Goal: Book appointment/travel/reservation

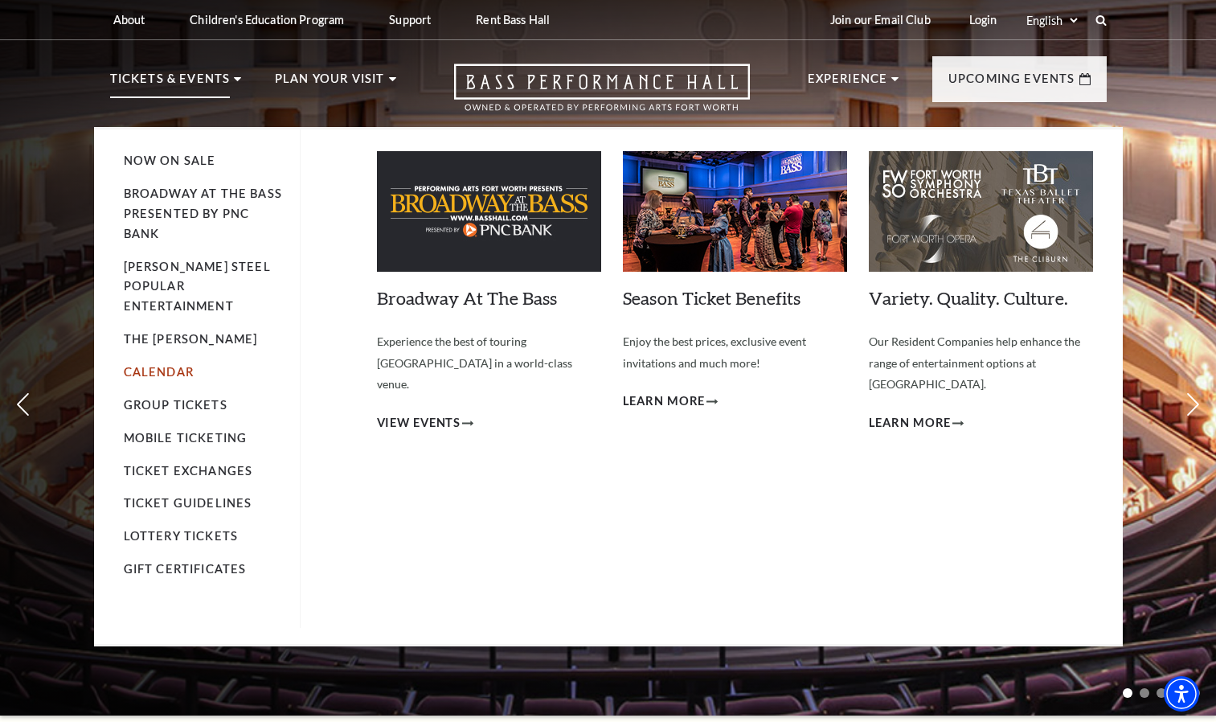
click at [170, 365] on link "Calendar" at bounding box center [159, 372] width 70 height 14
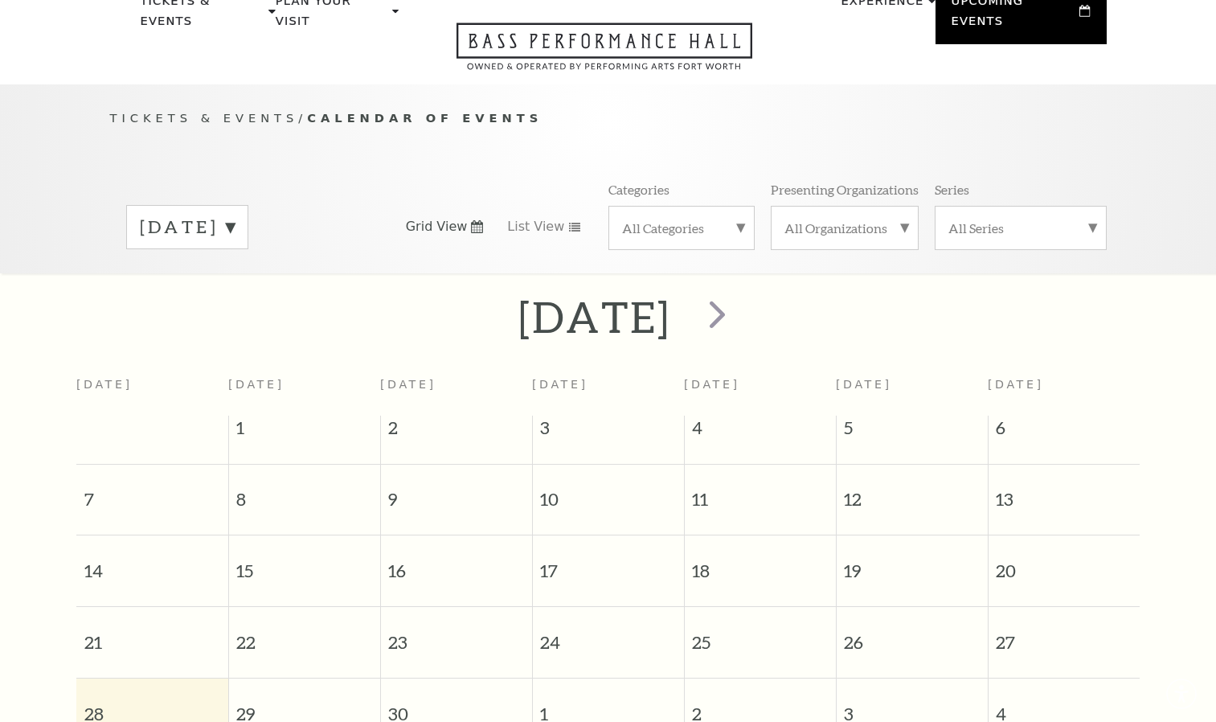
scroll to position [142, 0]
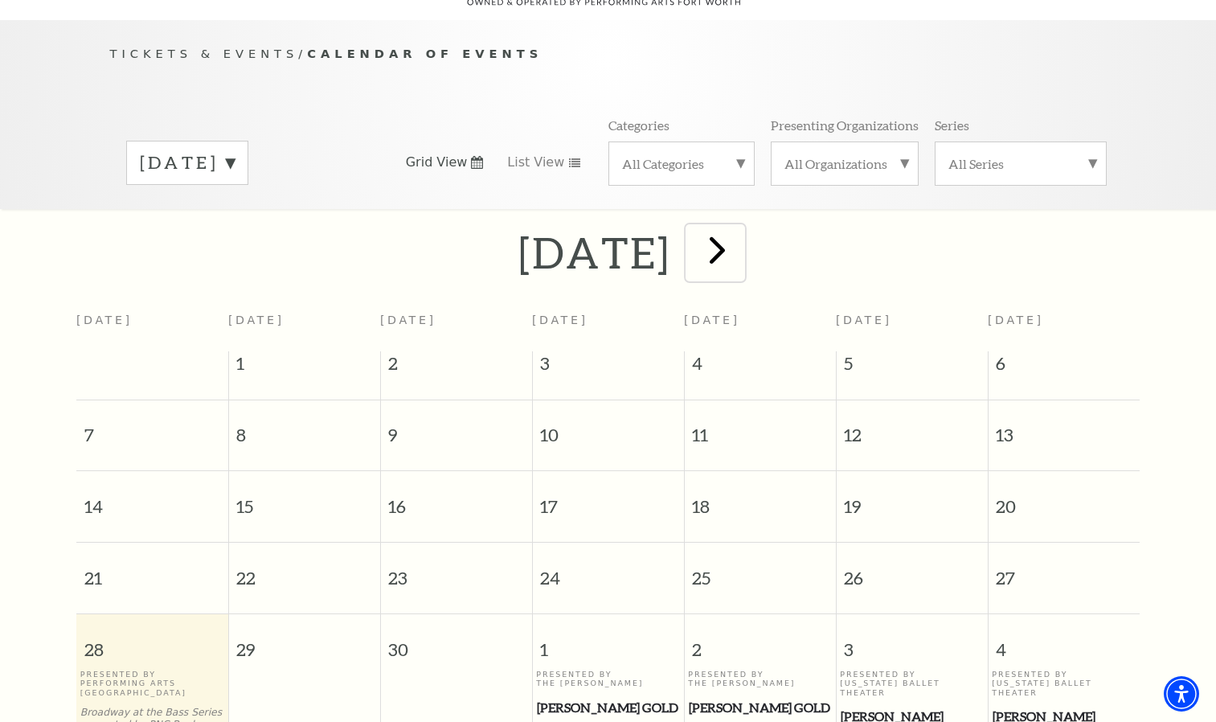
click at [740, 242] on span "next" at bounding box center [717, 250] width 46 height 46
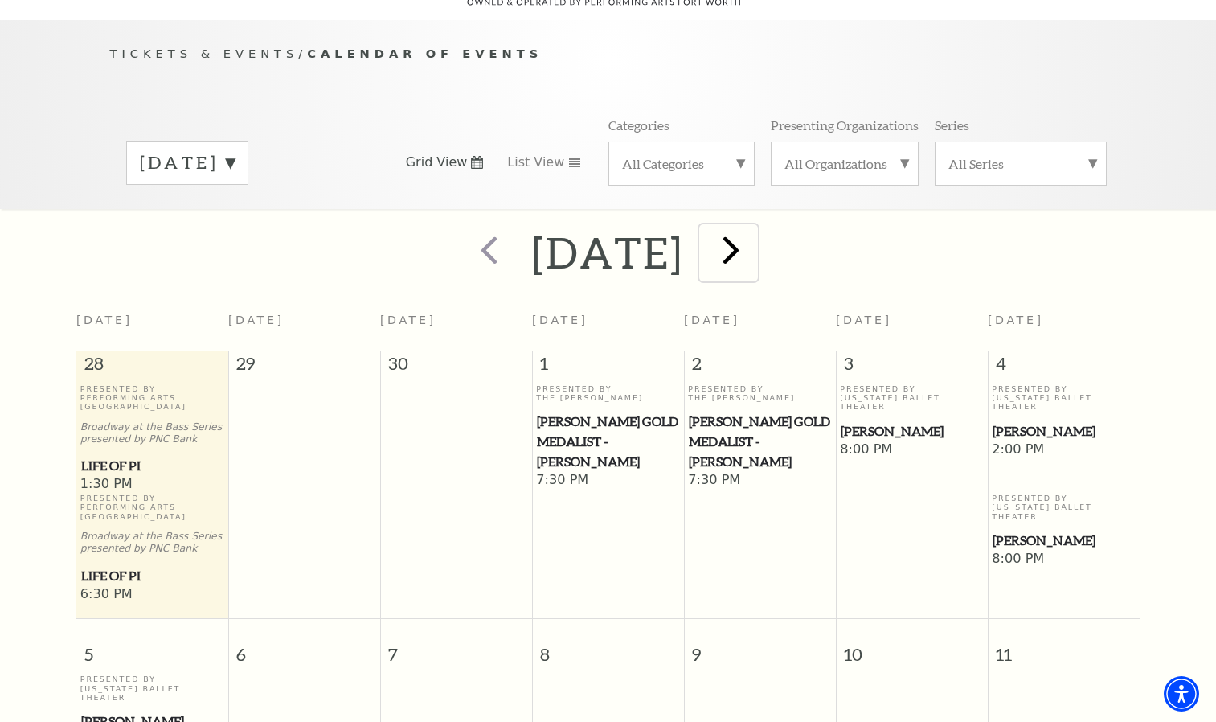
click at [754, 242] on span "next" at bounding box center [731, 250] width 46 height 46
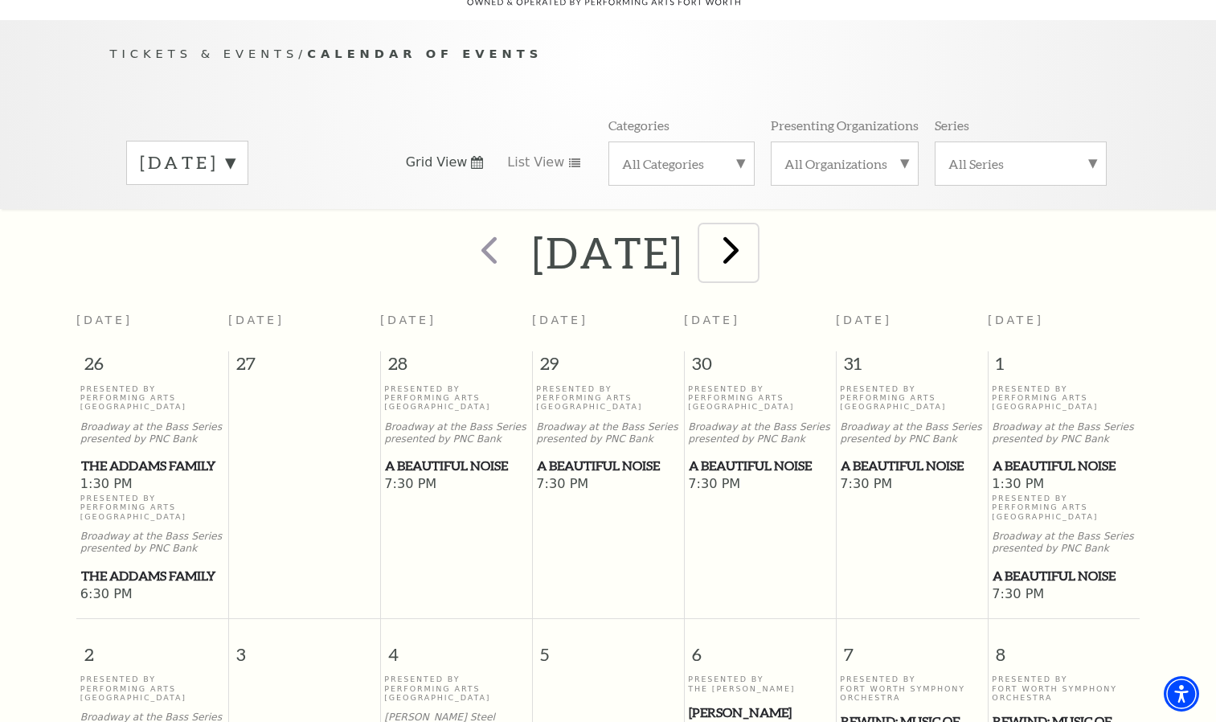
click at [754, 242] on span "next" at bounding box center [731, 250] width 46 height 46
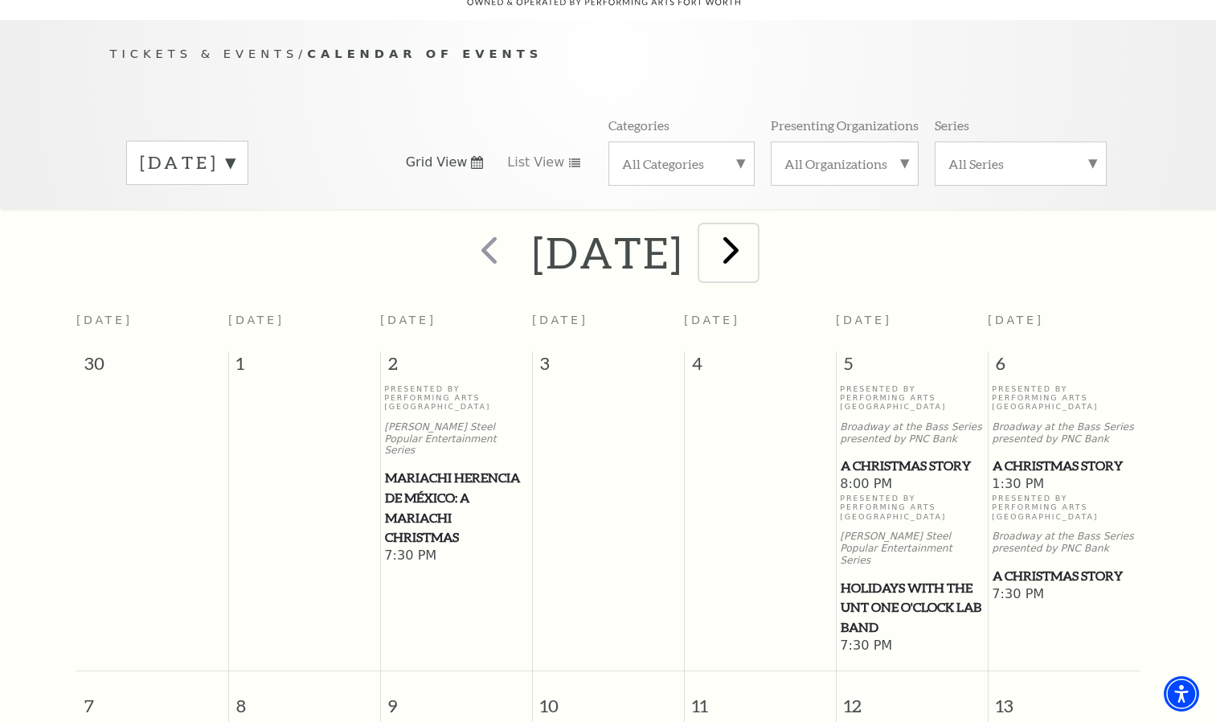
click at [754, 242] on span "next" at bounding box center [731, 250] width 46 height 46
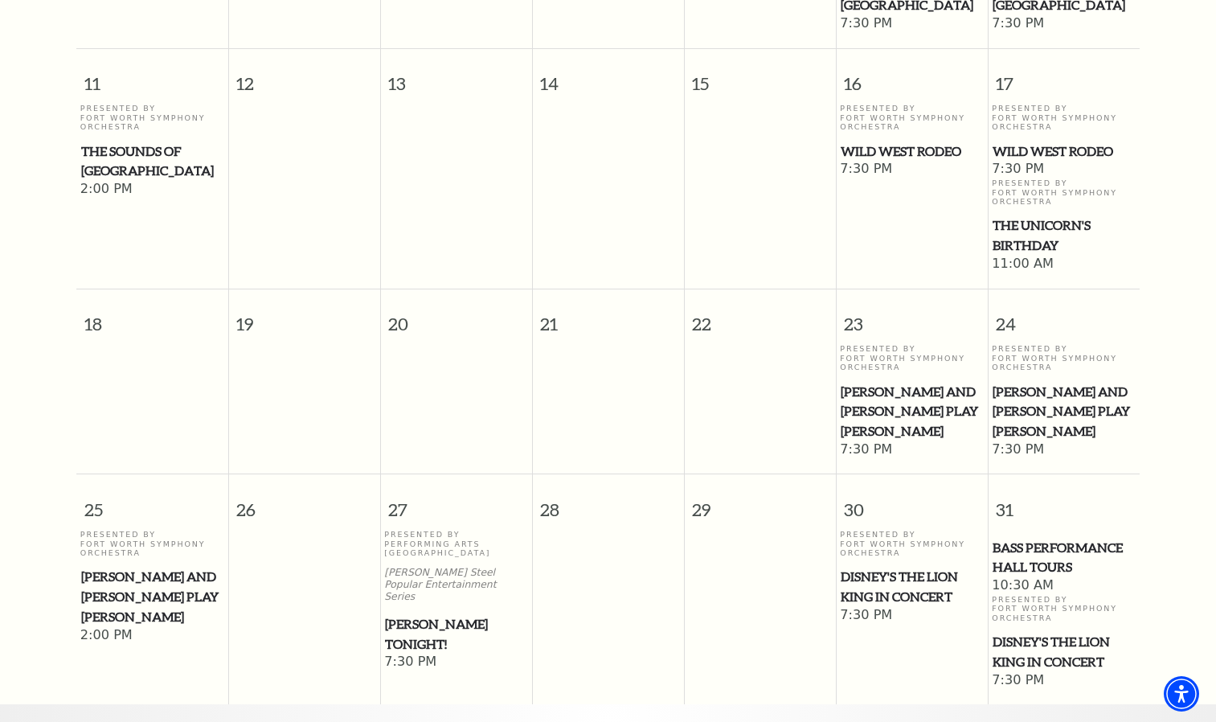
scroll to position [753, 0]
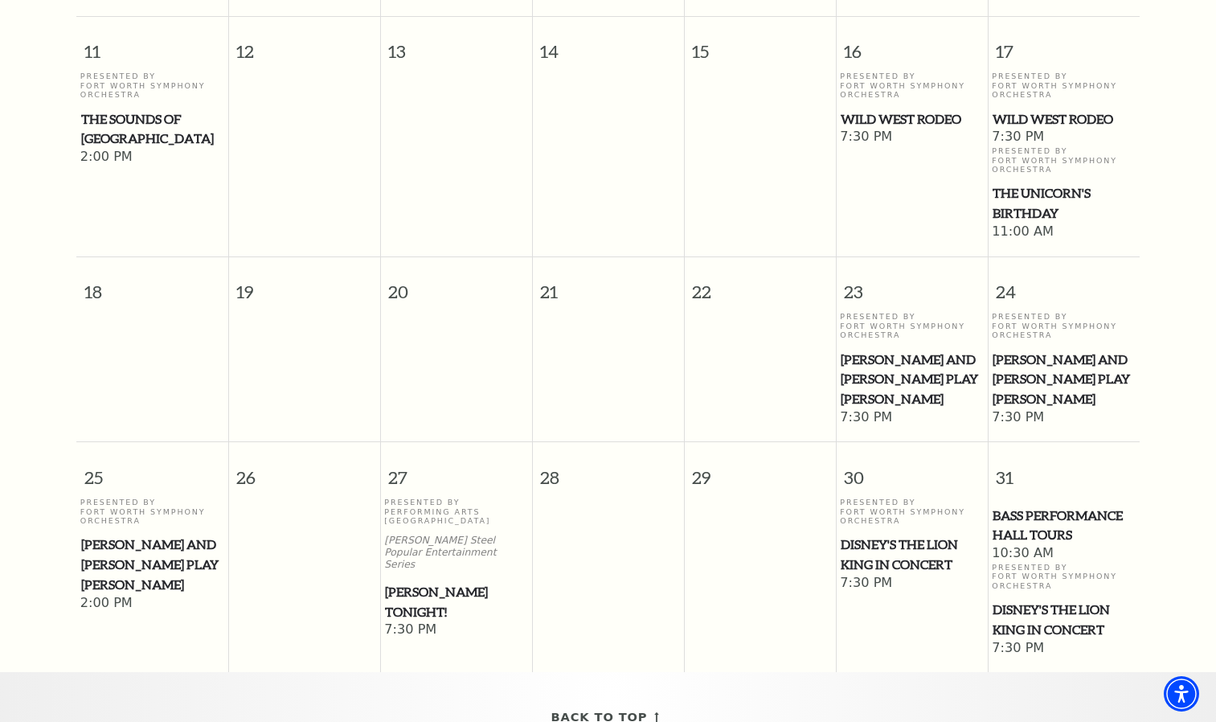
click at [1004, 599] on span "Disney's The Lion King in Concert" at bounding box center [1063, 618] width 142 height 39
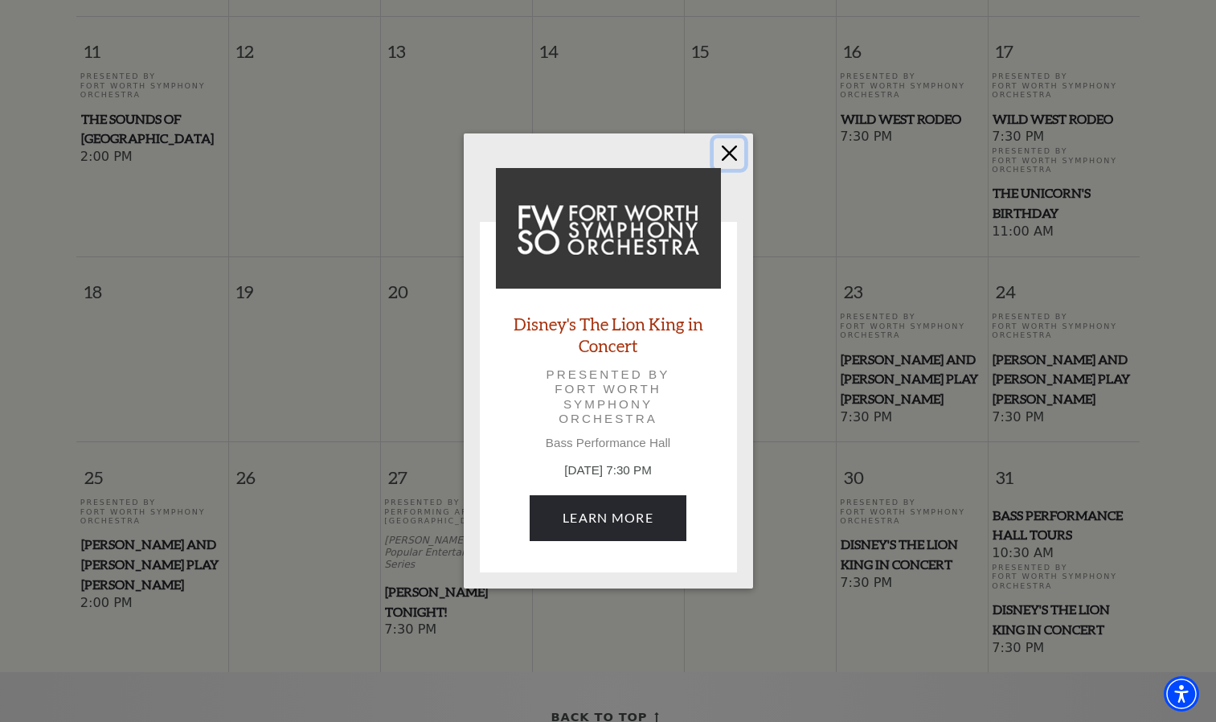
click at [725, 149] on button "Close" at bounding box center [729, 153] width 31 height 31
